Goal: Task Accomplishment & Management: Manage account settings

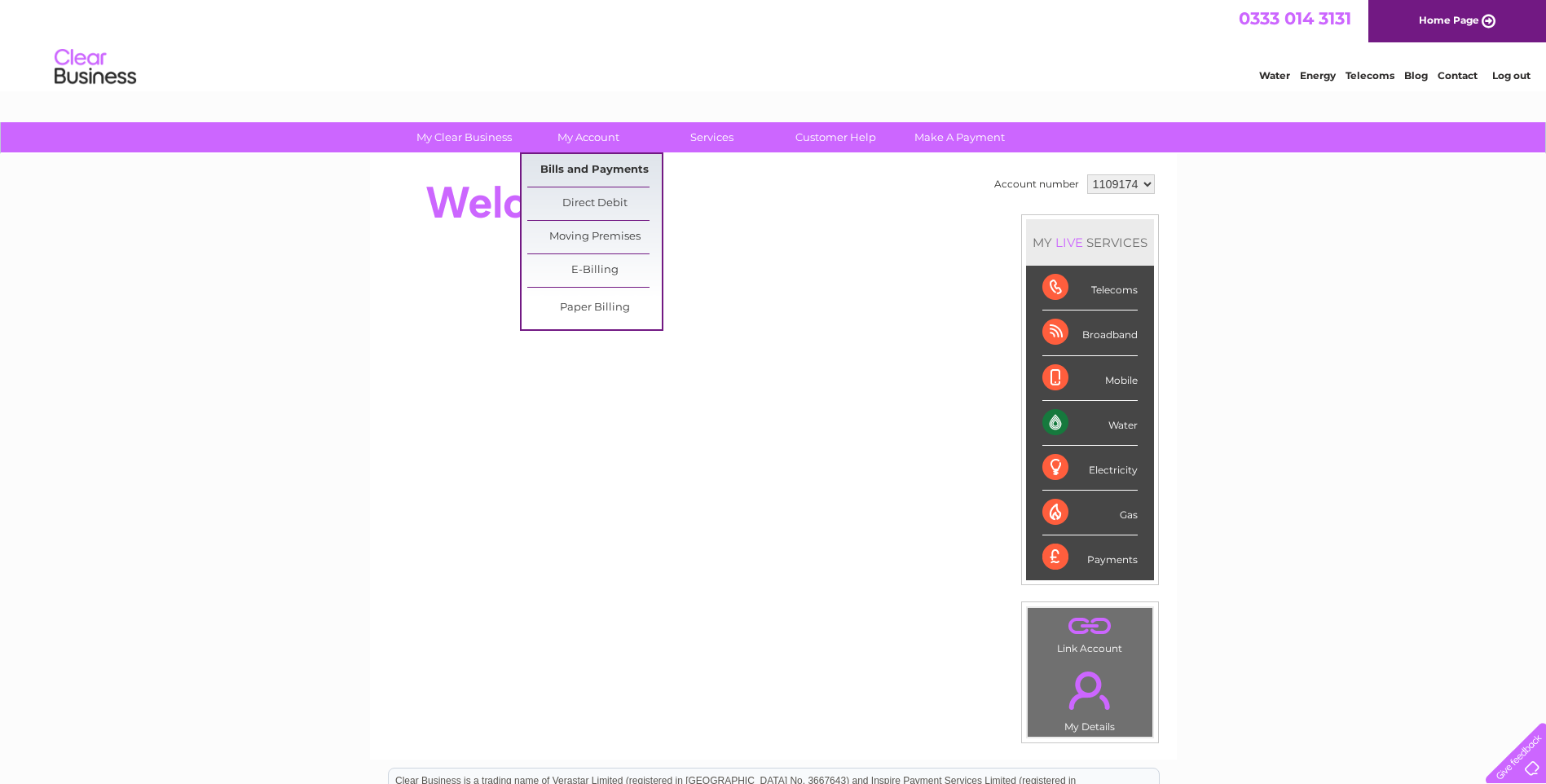
click at [591, 172] on link "Bills and Payments" at bounding box center [595, 170] width 135 height 33
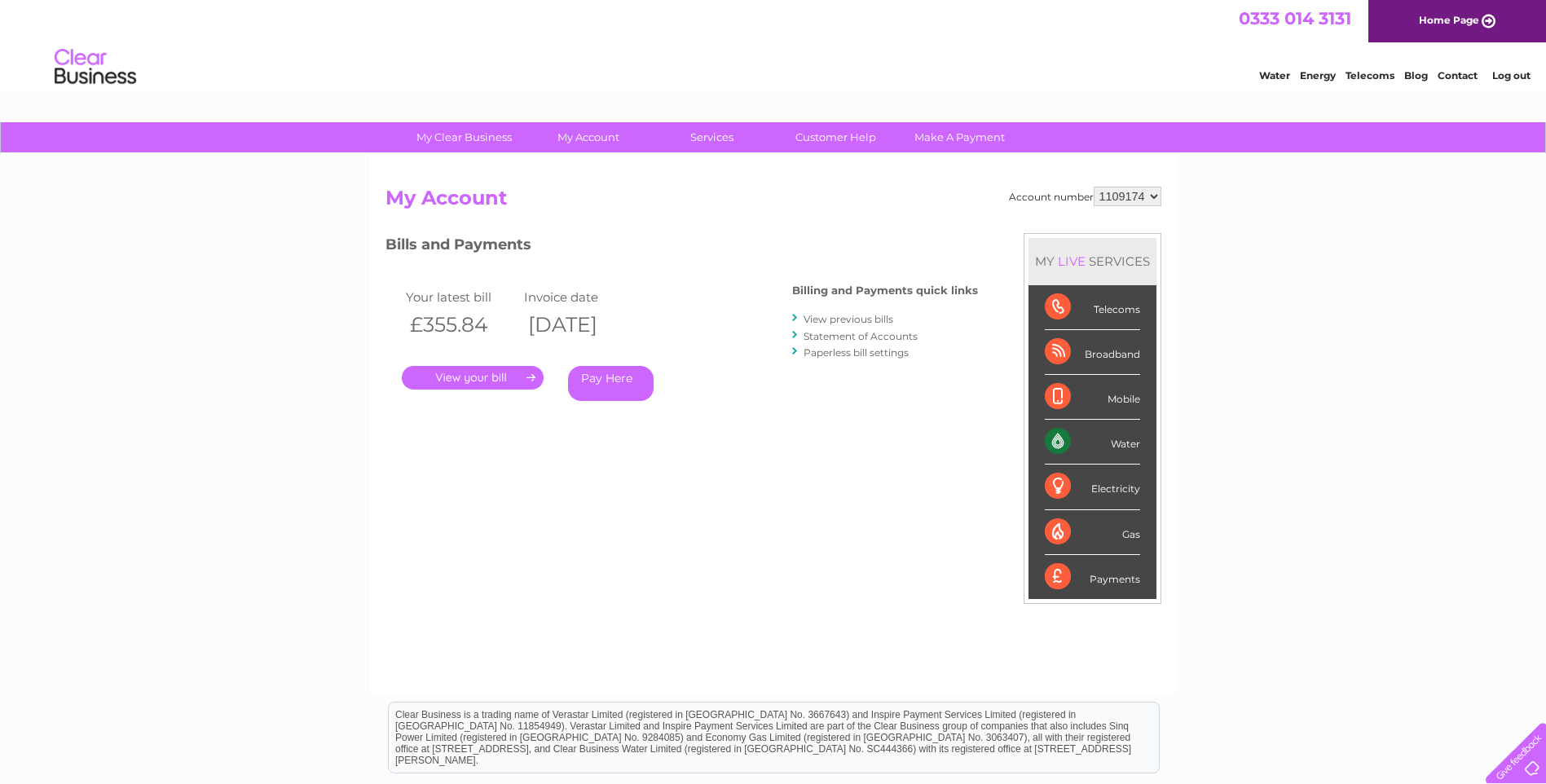
click at [1131, 198] on select "1109174 1111171 1116544 1117097 1154398" at bounding box center [1128, 196] width 67 height 20
select select "1111171"
click at [1095, 186] on select "1109174 1111171 1116544 1117097 1154398" at bounding box center [1128, 196] width 67 height 20
click at [1128, 196] on select "1109174 1111171 1116544 1117097 1154398" at bounding box center [1128, 196] width 67 height 20
select select "1116544"
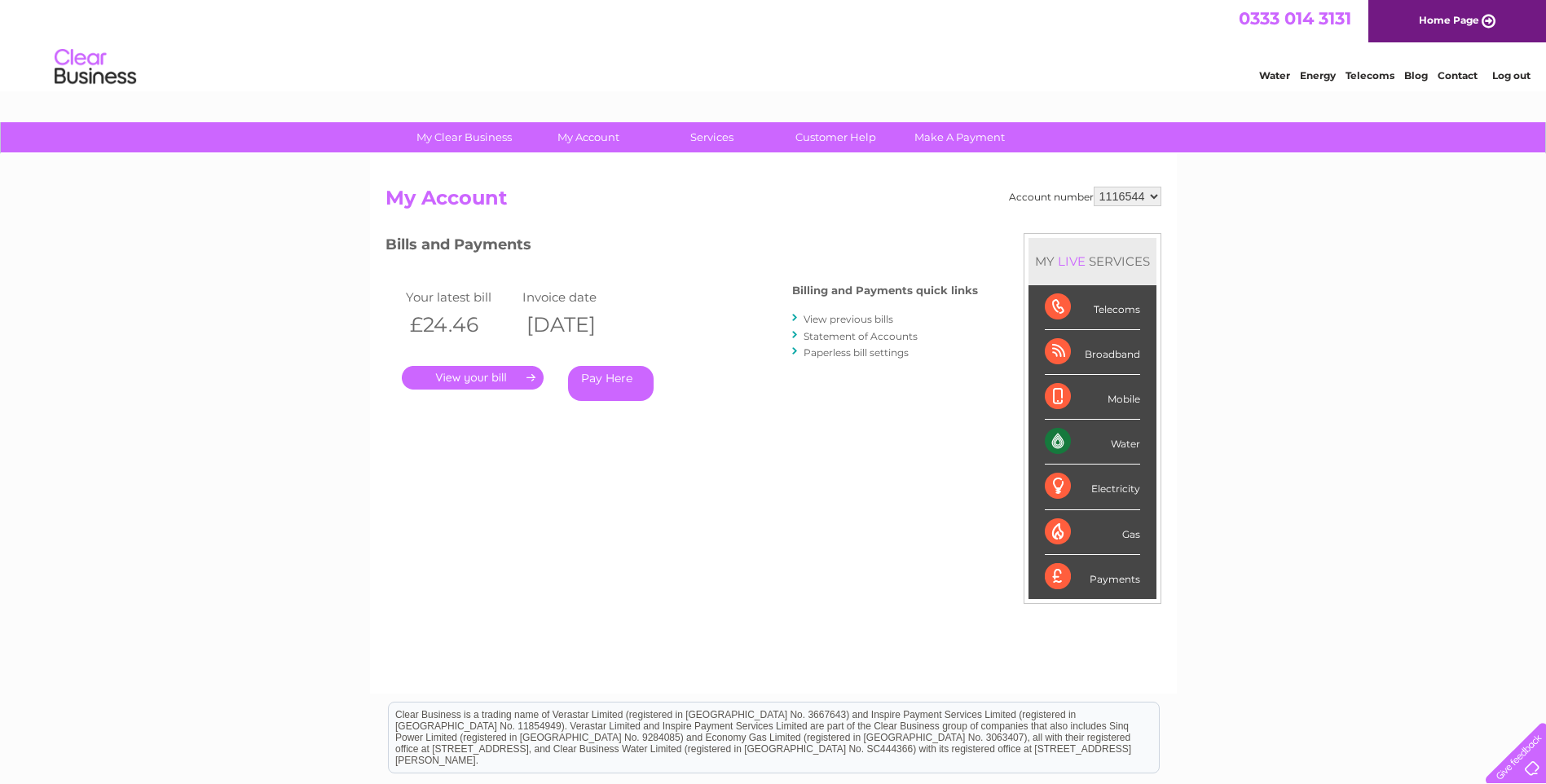
click at [1095, 186] on select "1109174 1111171 1116544 1117097 1154398" at bounding box center [1128, 196] width 67 height 20
drag, startPoint x: 0, startPoint y: 0, endPoint x: 1121, endPoint y: 200, distance: 1138.7
click at [1121, 200] on select "1109174 1111171 1116544 1117097 1154398" at bounding box center [1128, 196] width 67 height 20
select select "1117097"
click at [1095, 186] on select "1109174 1111171 1116544 1117097 1154398" at bounding box center [1128, 196] width 67 height 20
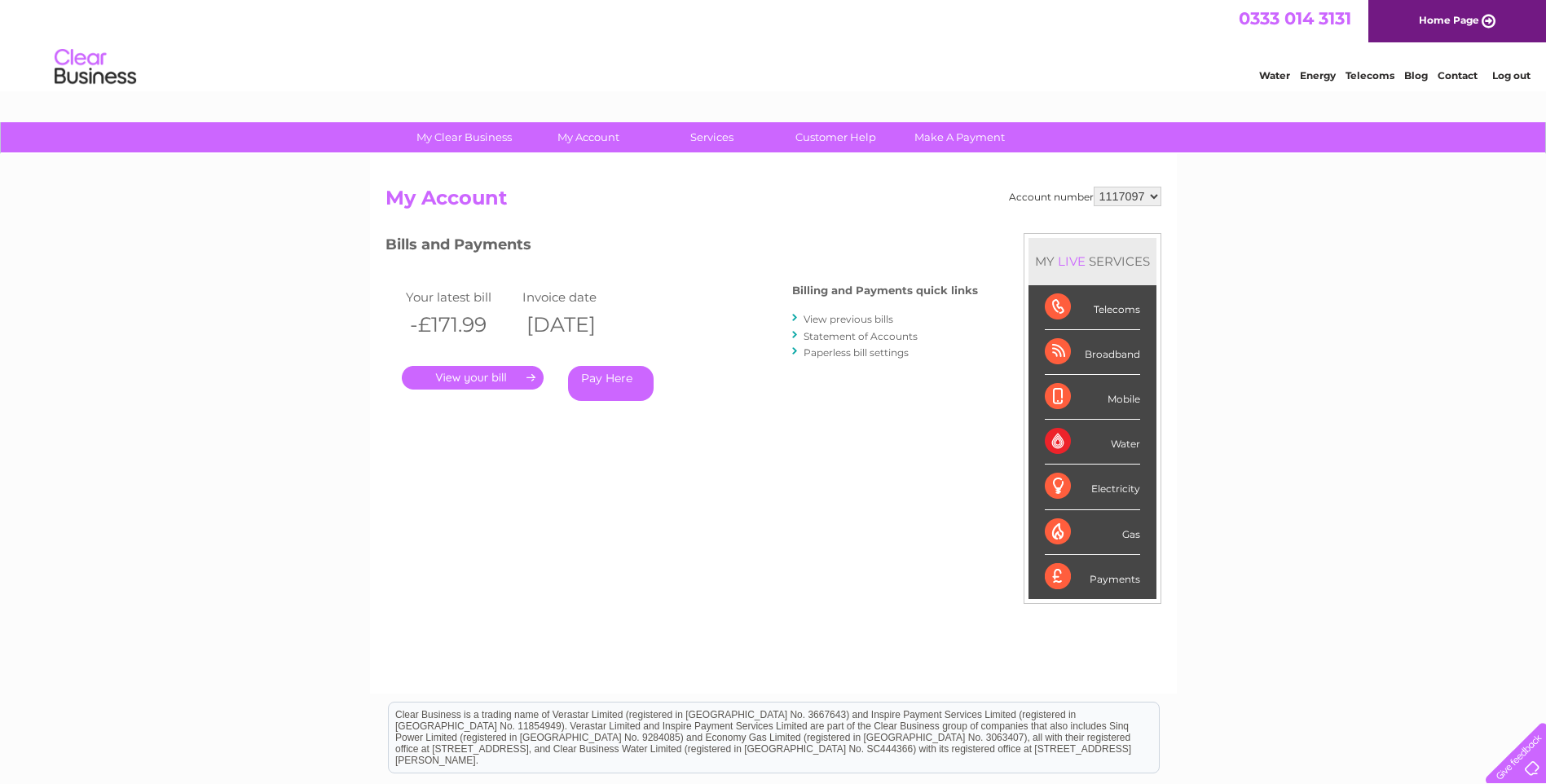
drag, startPoint x: 0, startPoint y: 0, endPoint x: 1130, endPoint y: 193, distance: 1146.4
click at [1130, 193] on select "1109174 1111171 1116544 1117097 1154398" at bounding box center [1128, 196] width 67 height 20
select select "1154398"
click at [1095, 186] on select "1109174 1111171 1116544 1117097 1154398" at bounding box center [1128, 196] width 67 height 20
drag, startPoint x: 1104, startPoint y: 193, endPoint x: 1115, endPoint y: 198, distance: 12.1
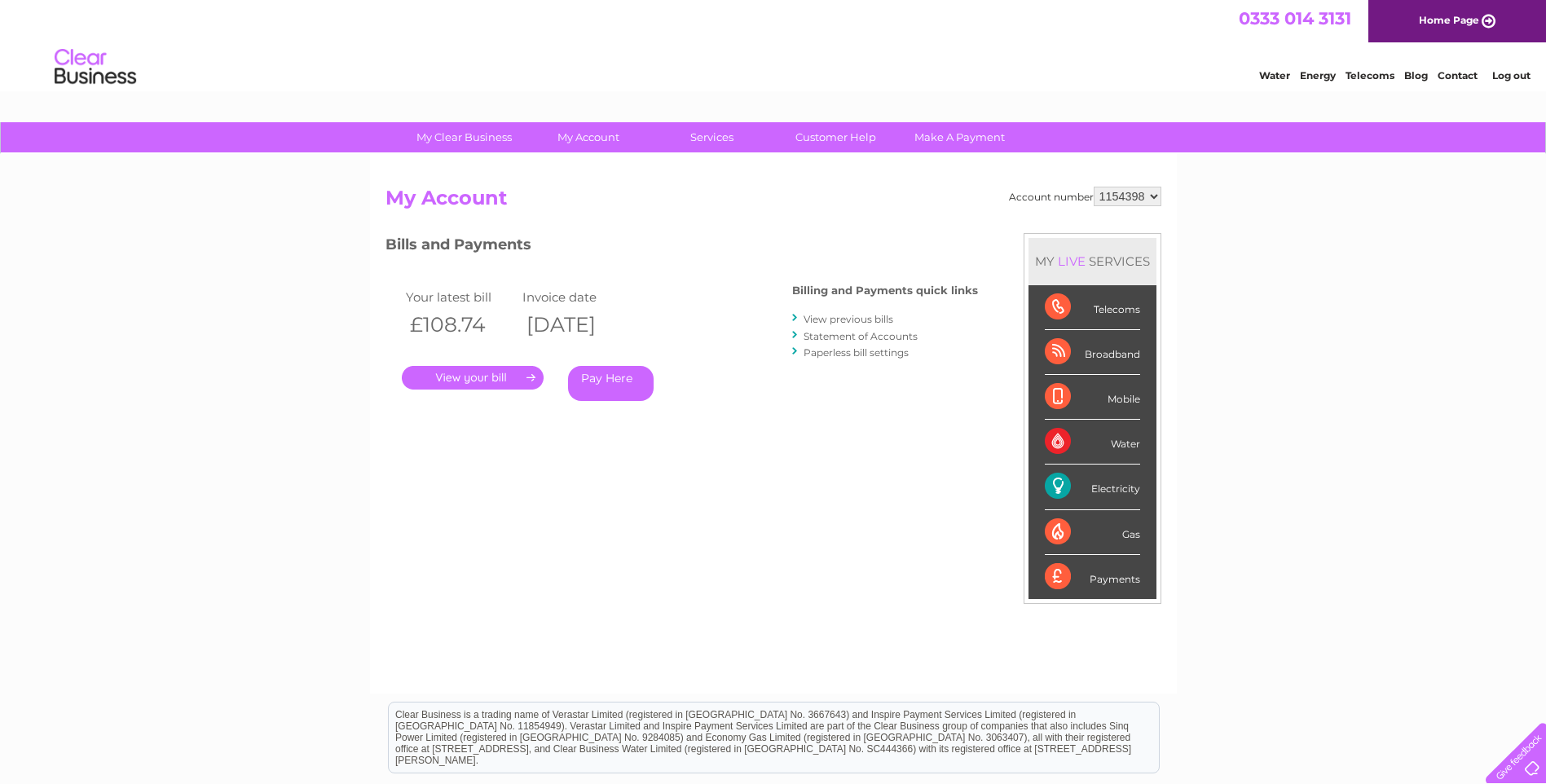
click at [1104, 193] on select "1109174 1111171 1116544 1117097 1154398" at bounding box center [1128, 196] width 67 height 20
select select "1117097"
click at [1095, 186] on select "1109174 1111171 1116544 1117097 1154398" at bounding box center [1128, 196] width 67 height 20
click at [454, 379] on link "." at bounding box center [473, 377] width 142 height 23
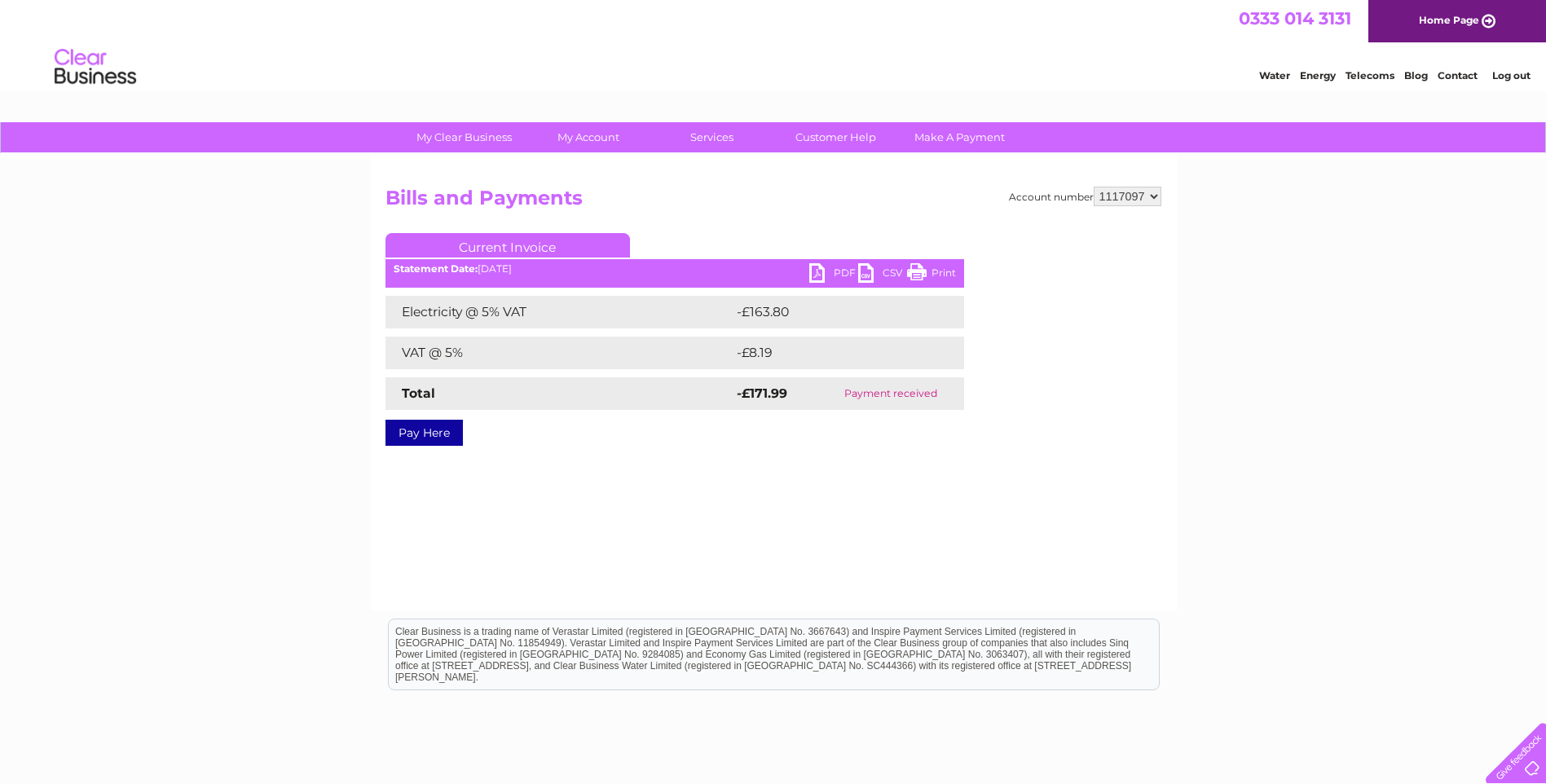
click at [840, 274] on link "PDF" at bounding box center [834, 274] width 49 height 23
click at [1111, 205] on select "1109174 1111171 1116544 1117097 1154398" at bounding box center [1128, 196] width 67 height 20
select select "1154398"
click at [1095, 186] on select "1109174 1111171 1116544 1117097 1154398" at bounding box center [1128, 196] width 67 height 20
click at [1120, 190] on select "1109174 1111171 1116544 1117097 1154398" at bounding box center [1128, 196] width 67 height 20
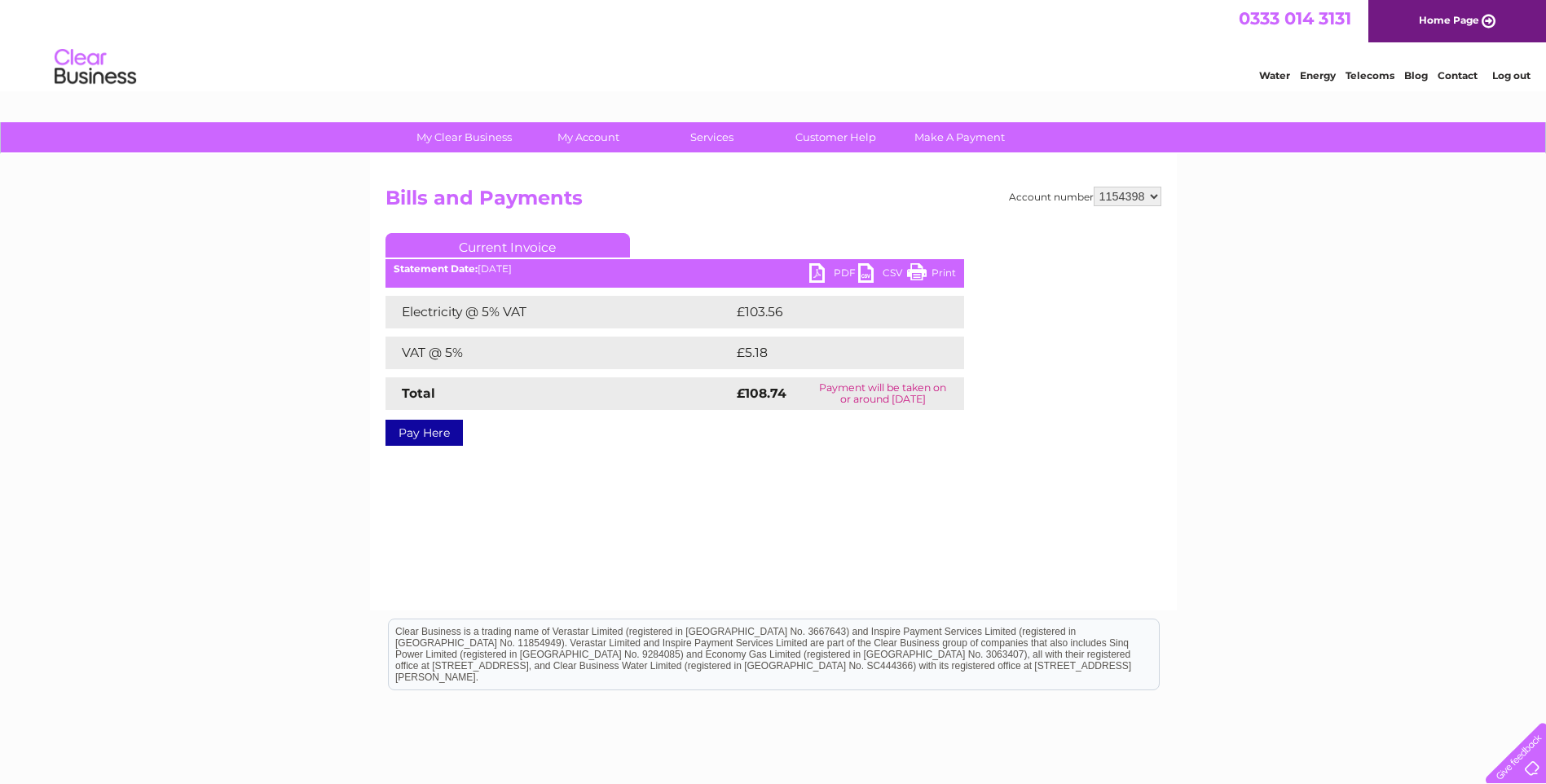
select select "1109174"
click at [1095, 186] on select "1109174 1111171 1116544 1117097 1154398" at bounding box center [1128, 196] width 67 height 20
click at [1124, 202] on select "1109174 1111171 1116544 1117097 1154398" at bounding box center [1128, 196] width 67 height 20
select select "1111171"
click at [1095, 186] on select "1109174 1111171 1116544 1117097 1154398" at bounding box center [1128, 196] width 67 height 20
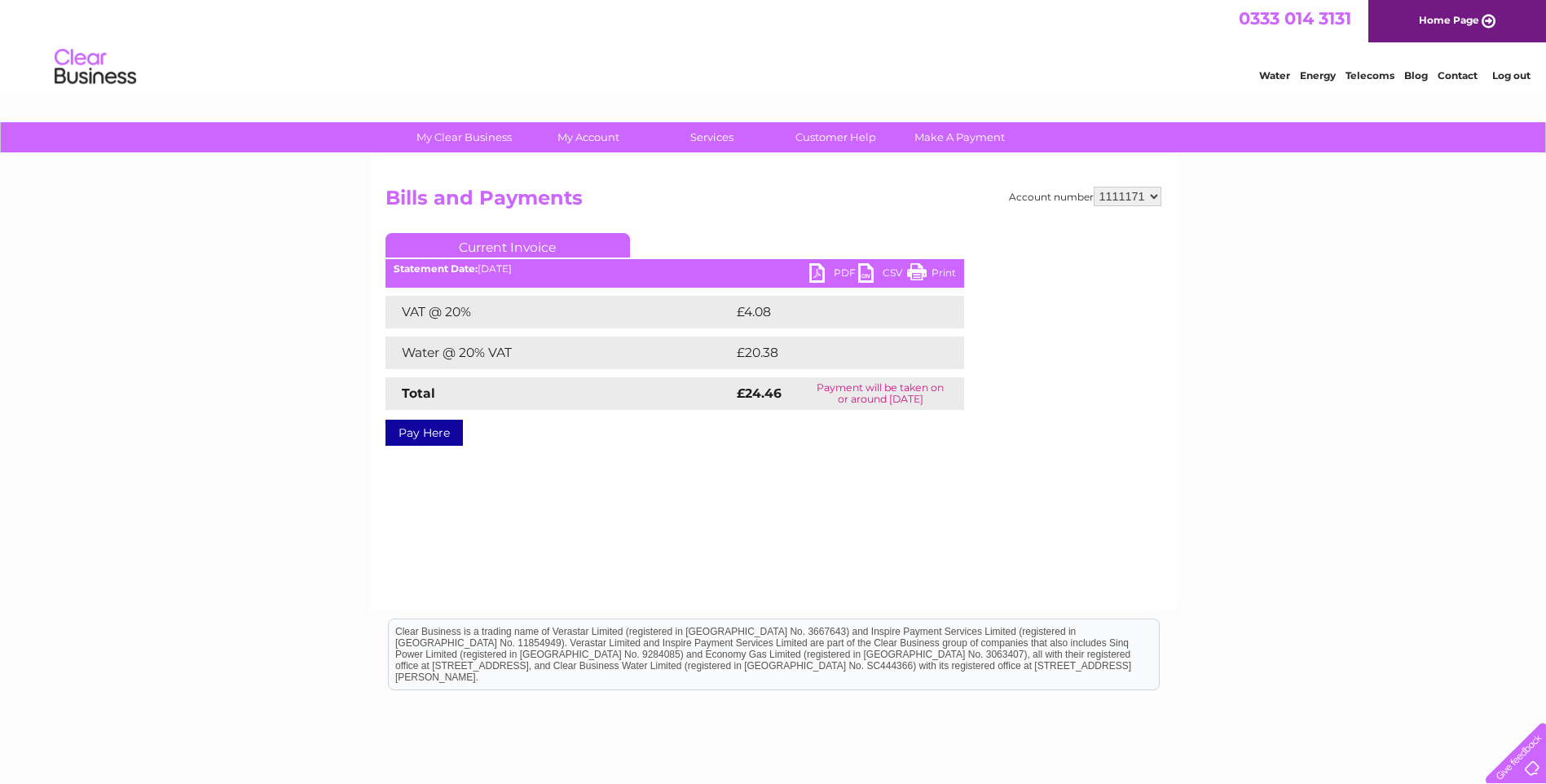
drag, startPoint x: 0, startPoint y: 0, endPoint x: 1128, endPoint y: 196, distance: 1144.9
click at [1128, 196] on select "1109174 1111171 1116544 1117097 1154398" at bounding box center [1128, 196] width 67 height 20
select select "1116544"
click at [1095, 186] on select "1109174 1111171 1116544 1117097 1154398" at bounding box center [1128, 196] width 67 height 20
drag, startPoint x: 0, startPoint y: 0, endPoint x: 1129, endPoint y: 197, distance: 1146.1
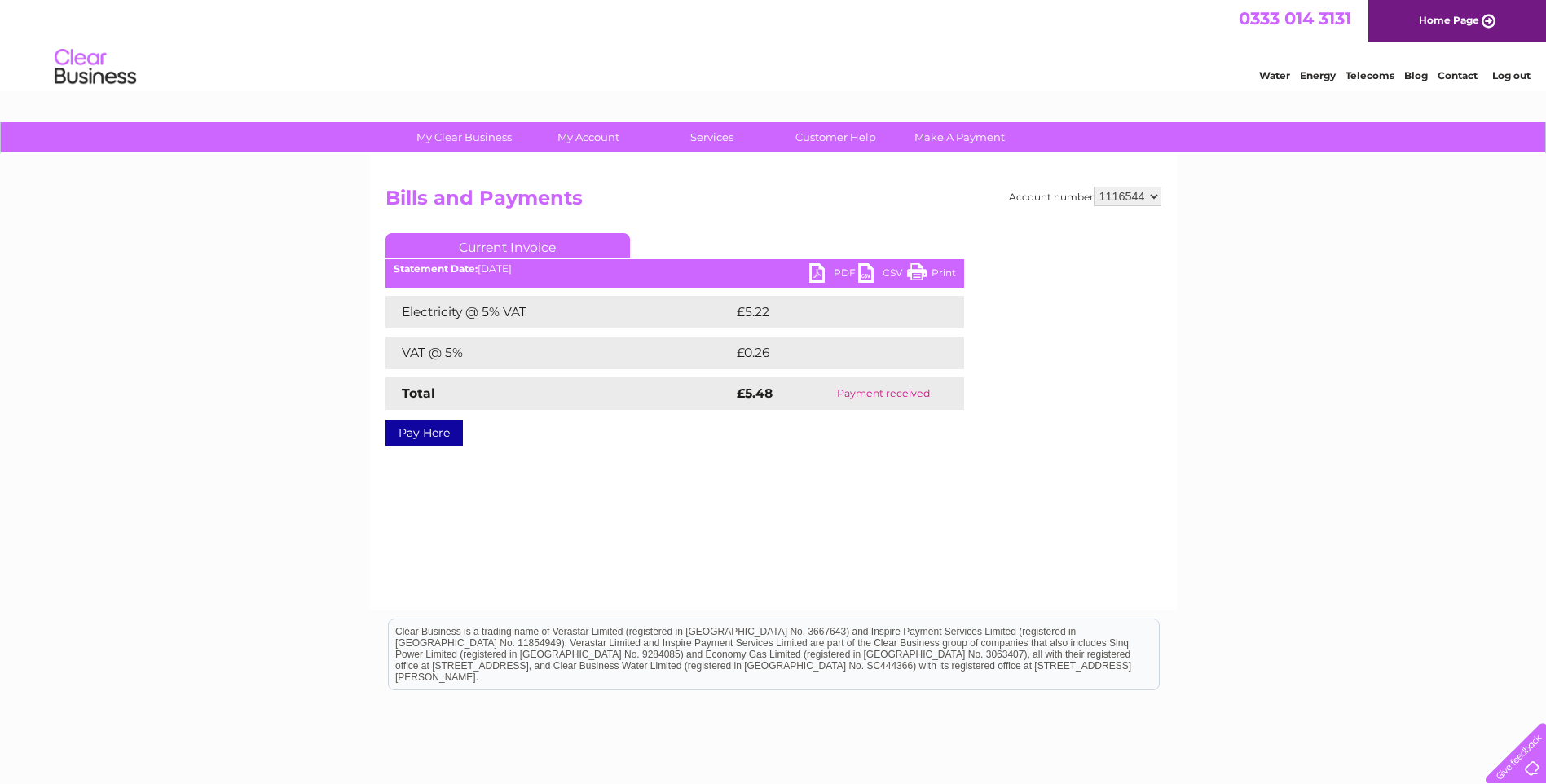
click at [1129, 197] on select "1109174 1111171 1116544 1117097 1154398" at bounding box center [1128, 196] width 67 height 20
select select "1117097"
click at [1095, 186] on select "1109174 1111171 1116544 1117097 1154398" at bounding box center [1128, 196] width 67 height 20
drag, startPoint x: 0, startPoint y: 0, endPoint x: 1118, endPoint y: 196, distance: 1135.1
click at [1118, 196] on select "1109174 1111171 1116544 1117097 1154398" at bounding box center [1128, 196] width 67 height 20
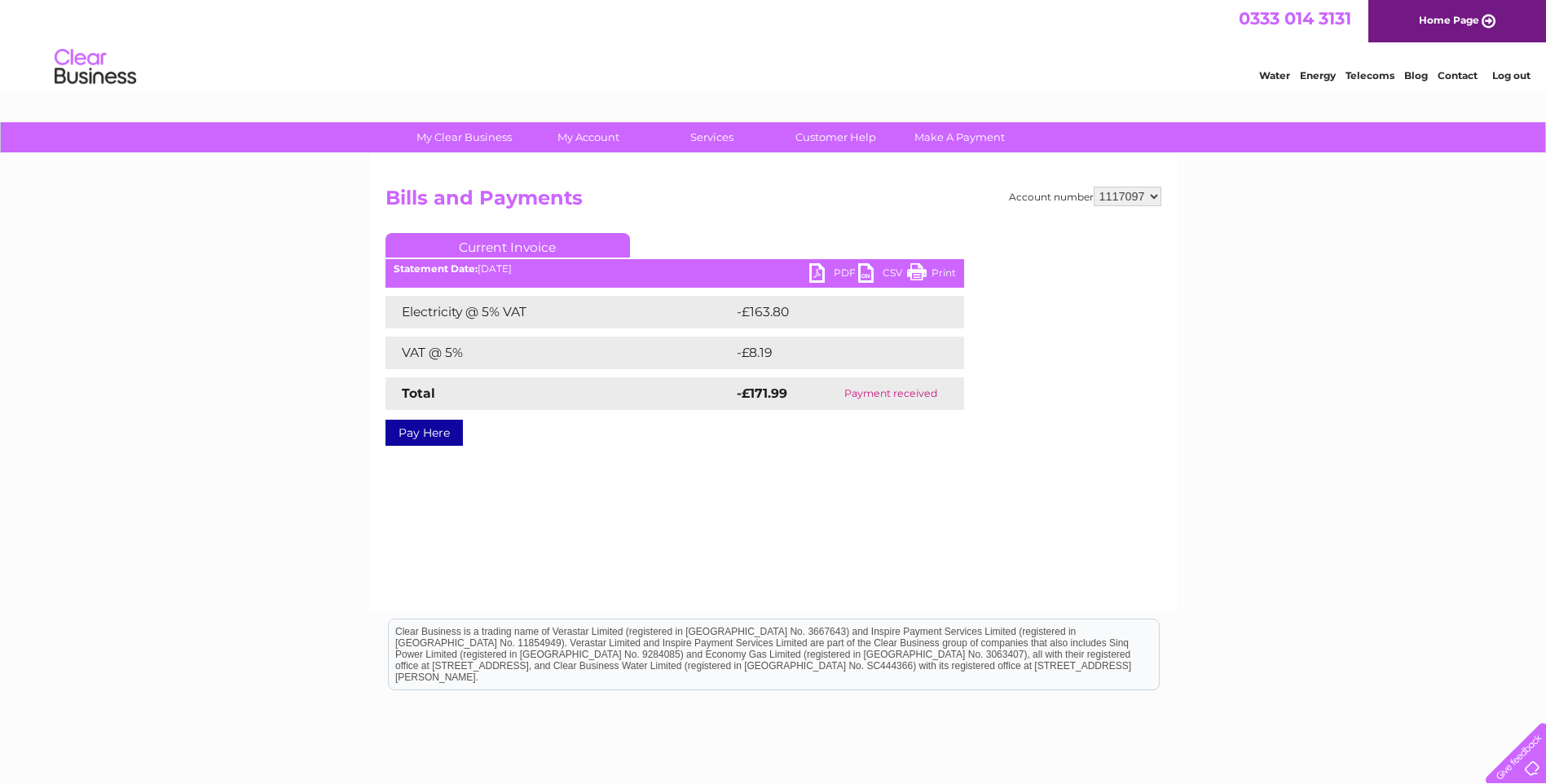
select select "1154398"
click at [1095, 186] on select "1109174 1111171 1116544 1117097 1154398" at bounding box center [1128, 196] width 67 height 20
